Goal: Information Seeking & Learning: Learn about a topic

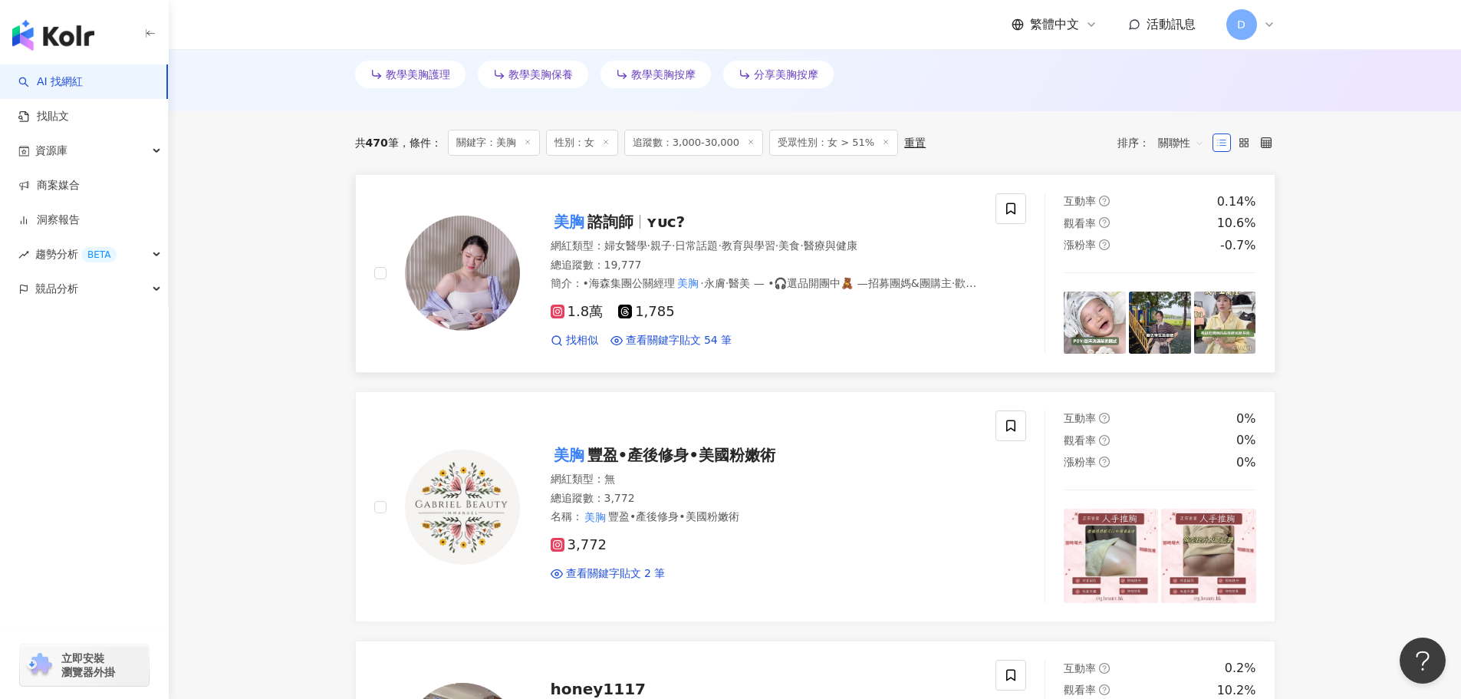
scroll to position [74, 0]
click at [603, 230] on span "諮詢師" at bounding box center [611, 222] width 46 height 18
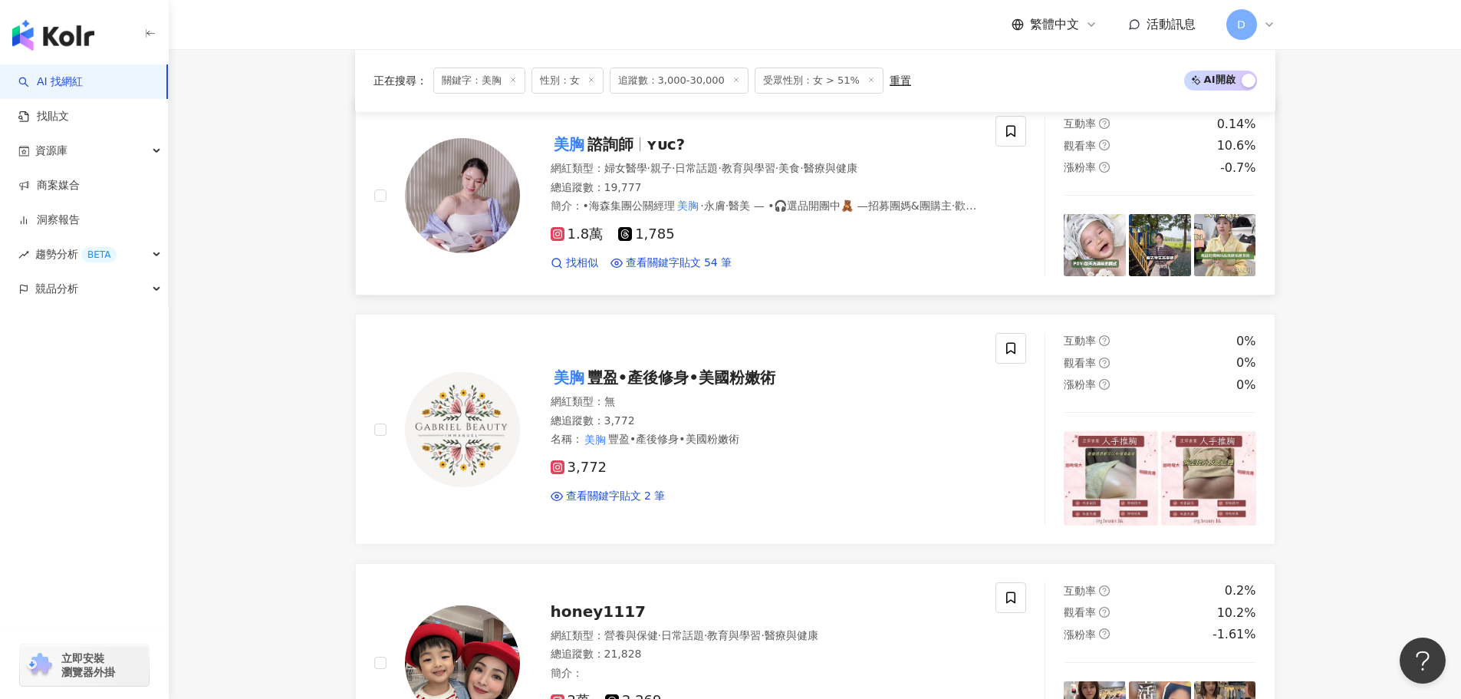
scroll to position [537, 0]
click at [619, 222] on div "1.8萬 1,785 找相似 查看關鍵字貼文 54 筆" at bounding box center [764, 243] width 427 height 57
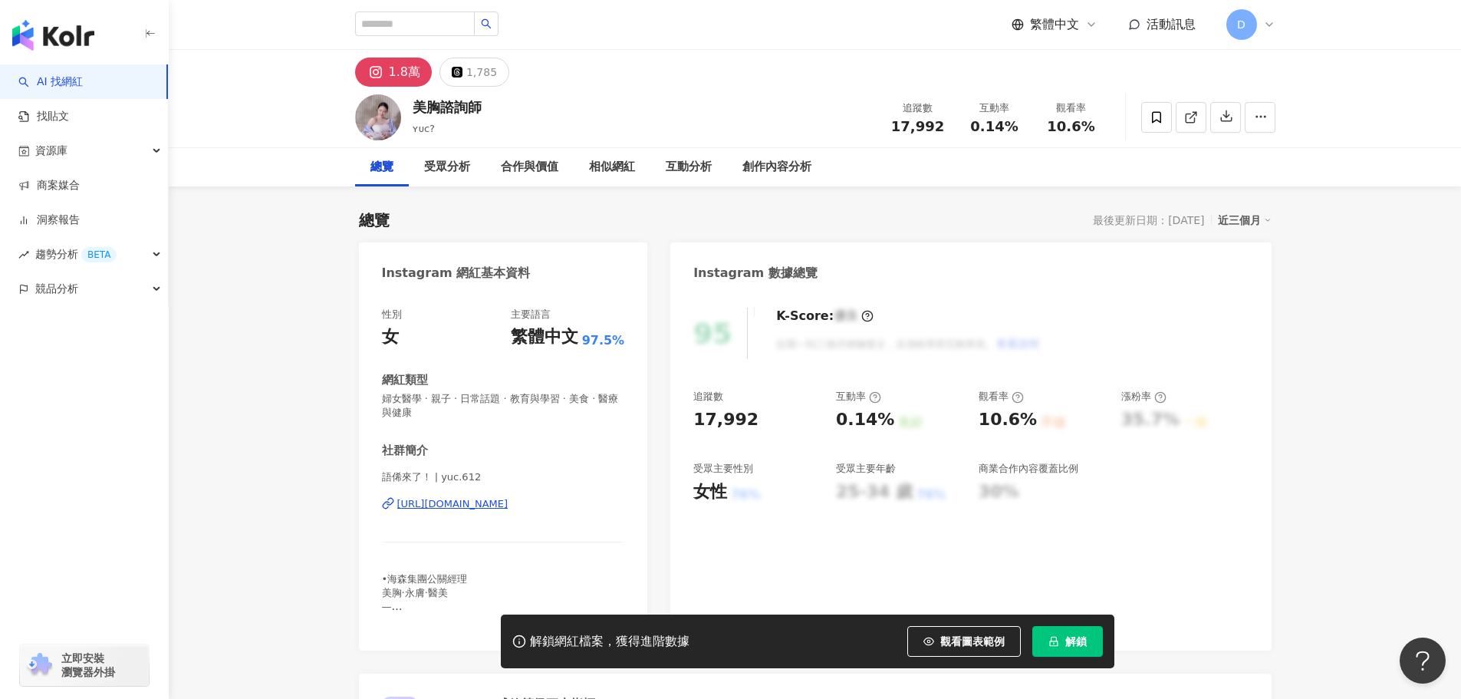
click at [509, 509] on div "[URL][DOMAIN_NAME]" at bounding box center [452, 504] width 111 height 14
click at [505, 496] on div "語俙來了！ | yuc.612 [URL][DOMAIN_NAME]" at bounding box center [503, 515] width 243 height 90
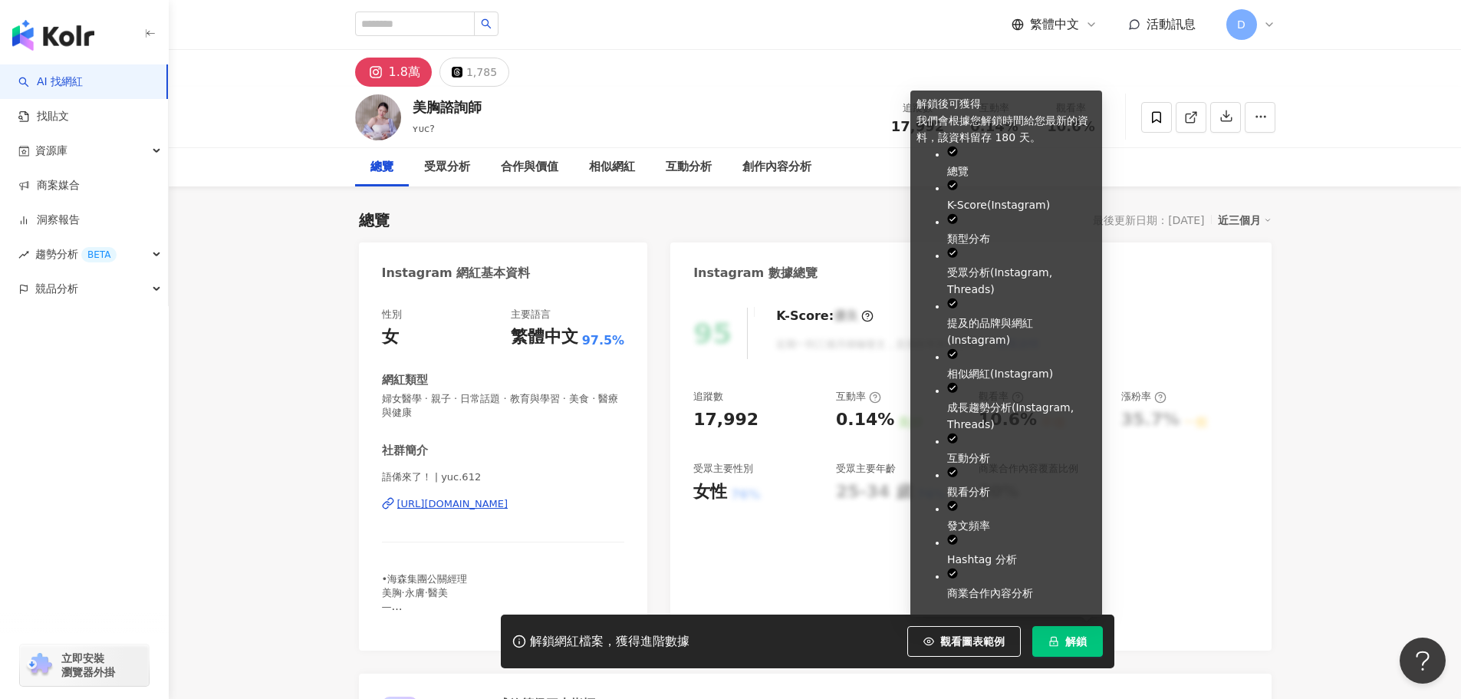
click at [1089, 640] on button "解鎖" at bounding box center [1068, 641] width 71 height 31
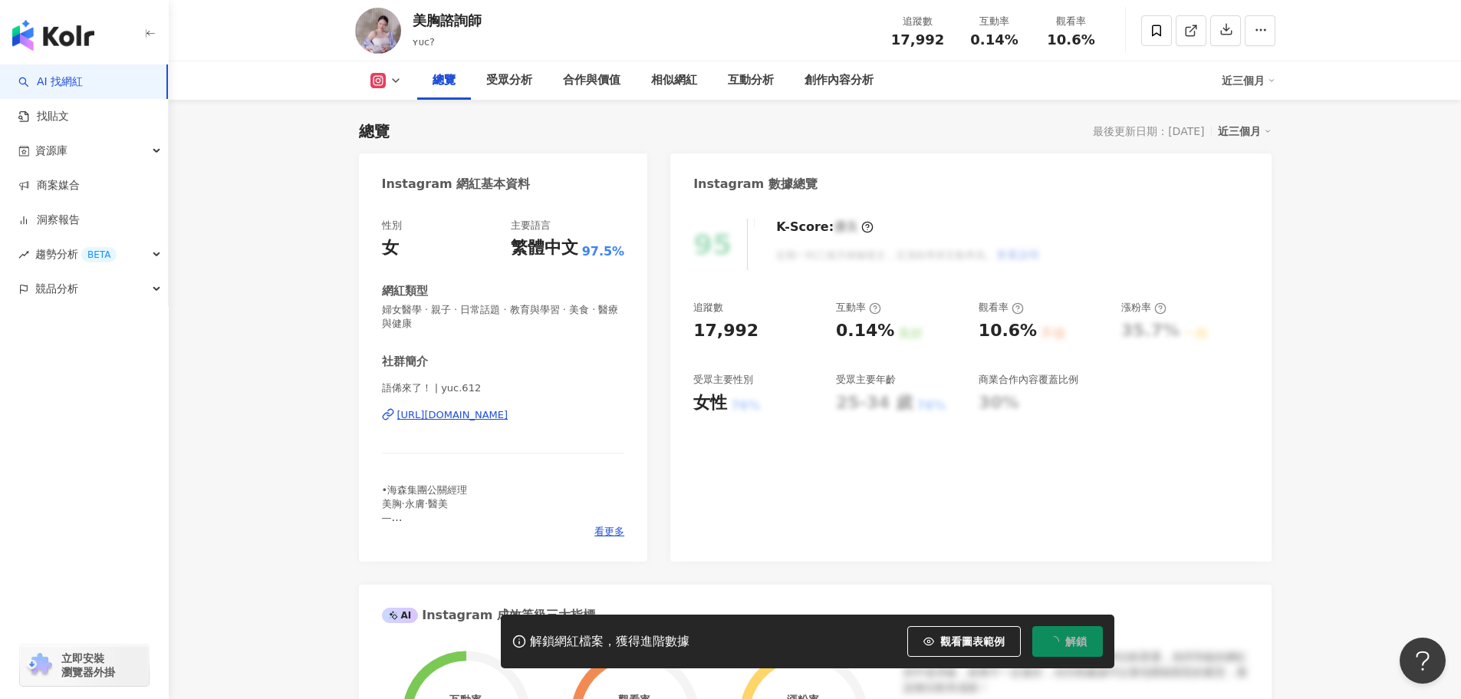
scroll to position [77, 0]
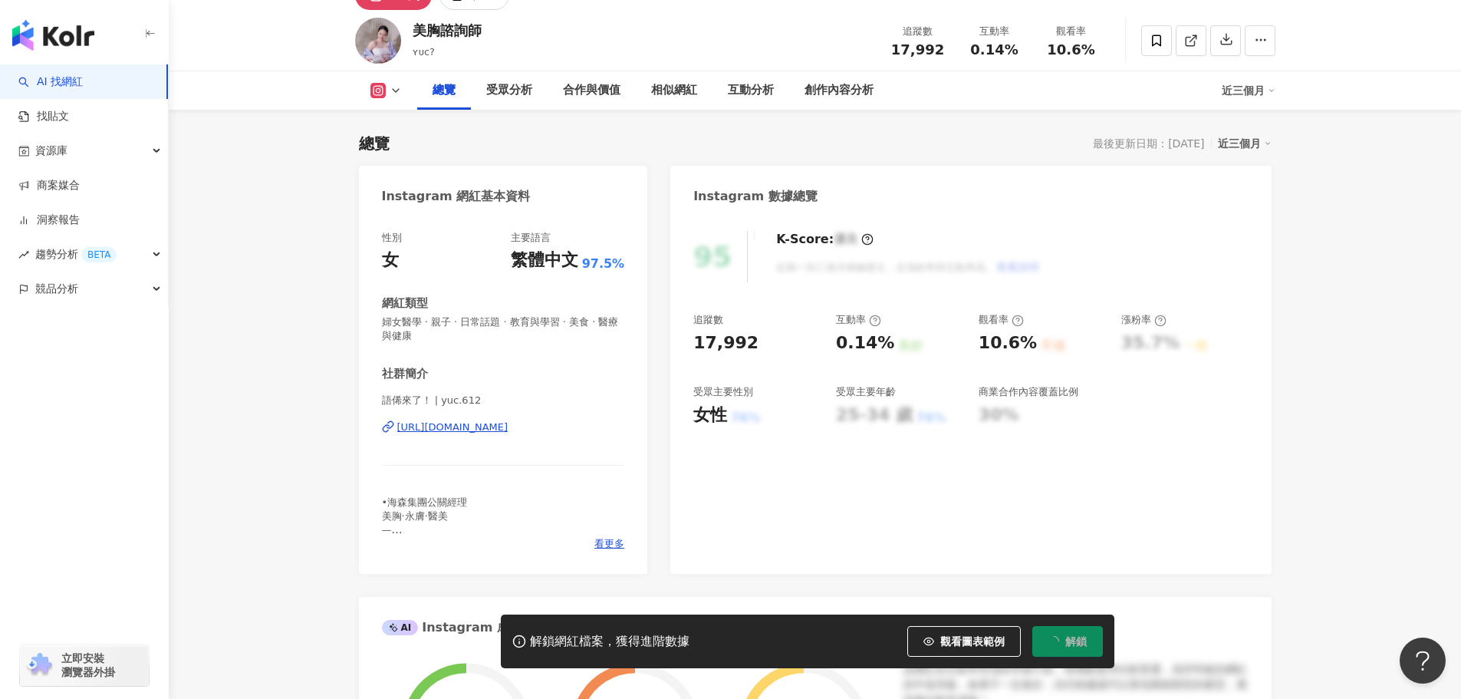
click at [509, 425] on div "[URL][DOMAIN_NAME]" at bounding box center [452, 427] width 111 height 14
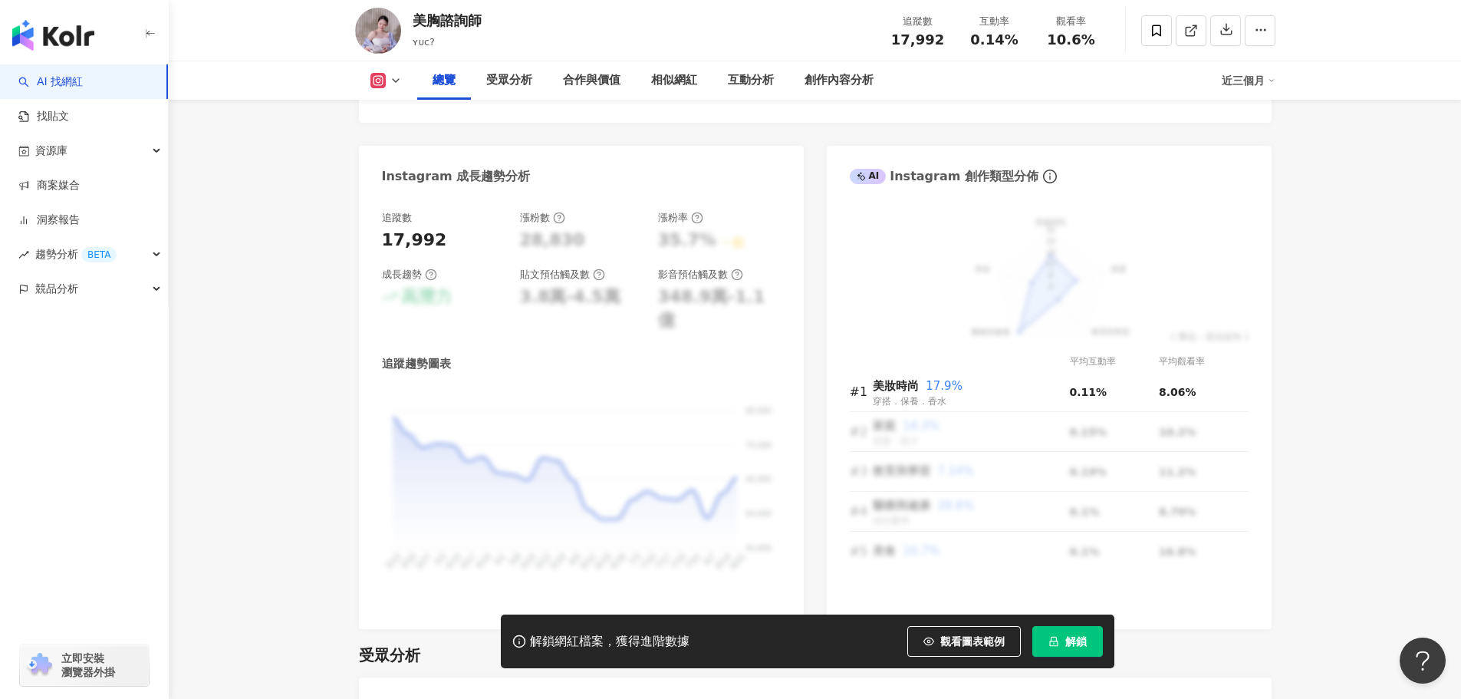
scroll to position [921, 0]
